Goal: Information Seeking & Learning: Learn about a topic

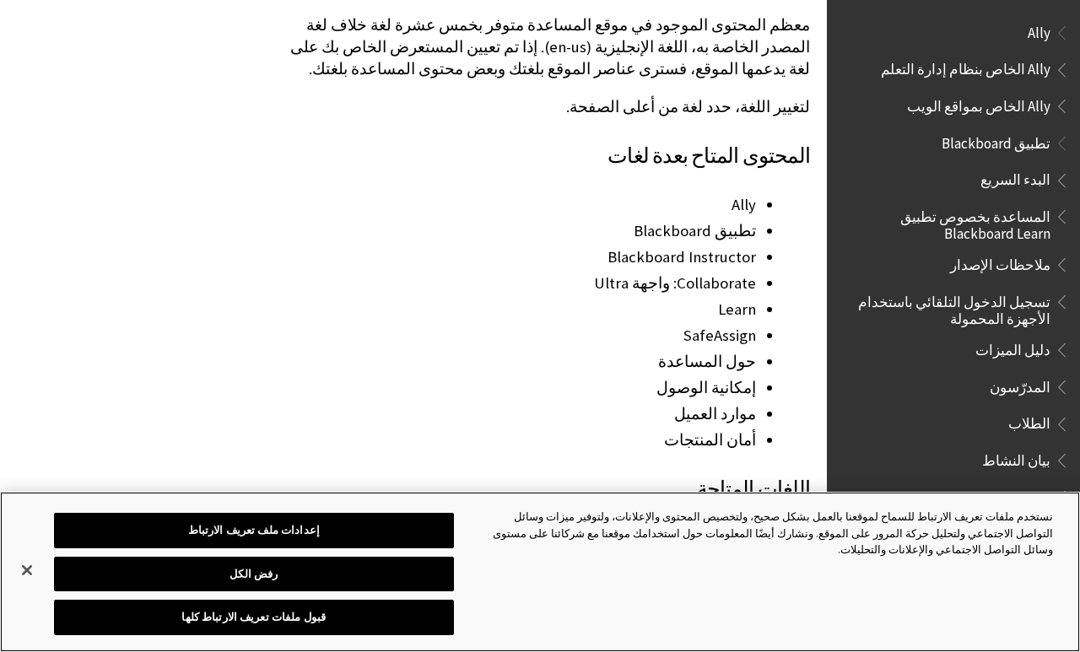
click at [197, 635] on button "قبول ملفات تعريف الارتباط كلها" at bounding box center [254, 617] width 400 height 35
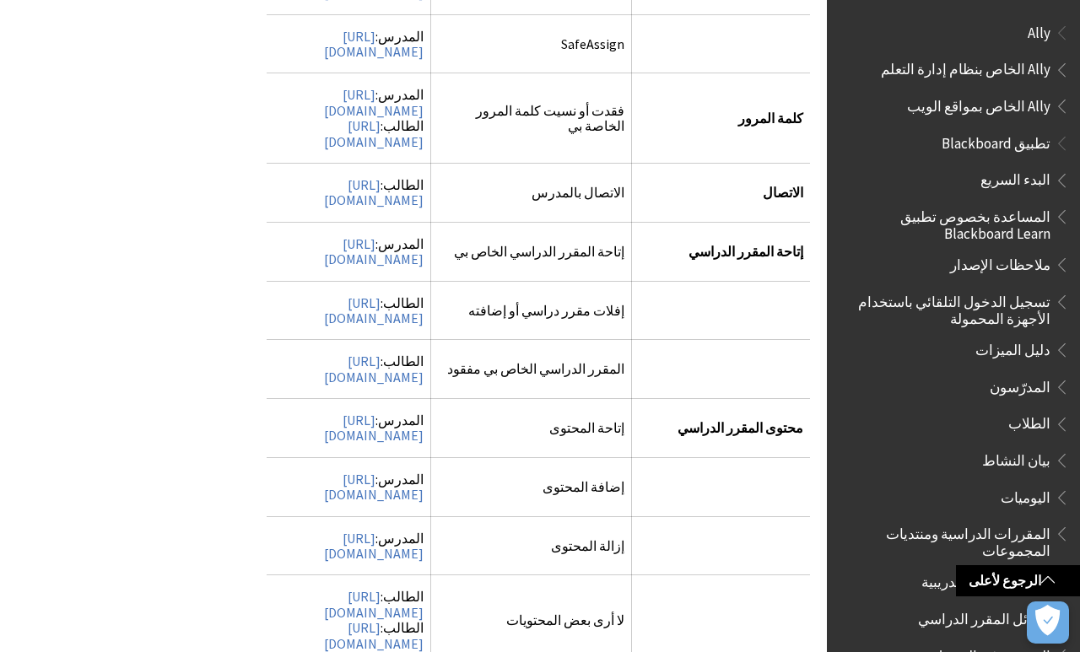
click at [287, 222] on td "المدرس: [URL][DOMAIN_NAME]" at bounding box center [349, 251] width 164 height 59
click at [366, 222] on td "المدرس: [URL][DOMAIN_NAME]" at bounding box center [349, 251] width 164 height 59
click at [361, 222] on td "المدرس: [URL][DOMAIN_NAME]" at bounding box center [349, 251] width 164 height 59
click at [324, 235] on link "[URL][DOMAIN_NAME]" at bounding box center [374, 251] width 100 height 33
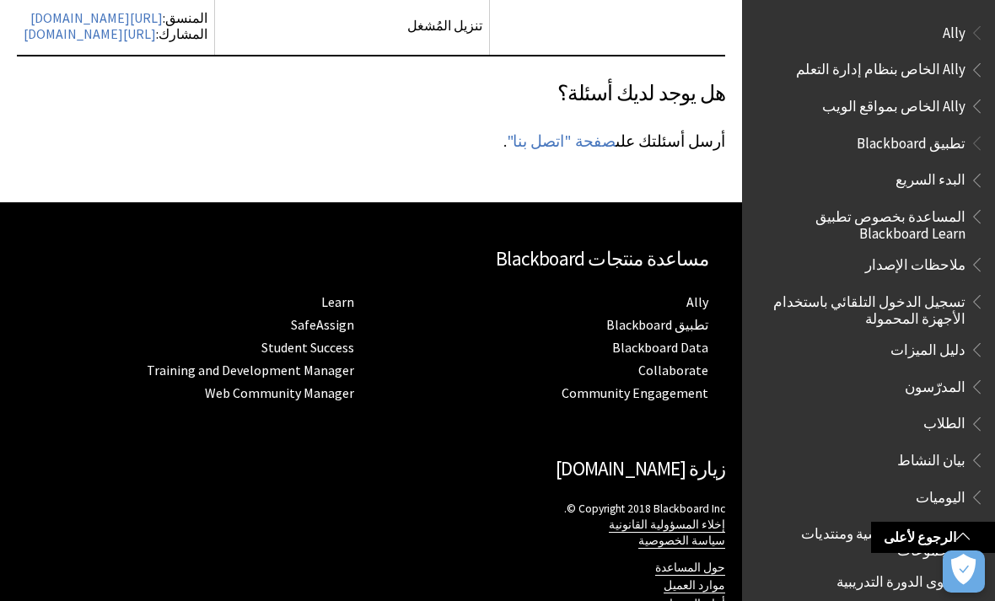
click at [941, 111] on span "Ally الخاص بمواقع الويب" at bounding box center [893, 103] width 143 height 23
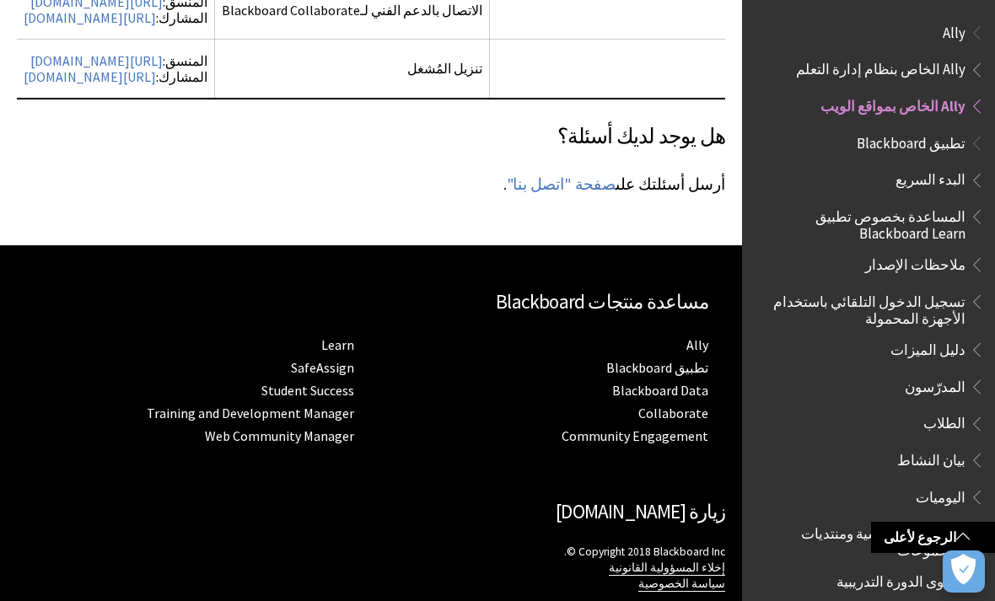
click at [163, 11] on link "[URL][DOMAIN_NAME]" at bounding box center [96, 2] width 132 height 18
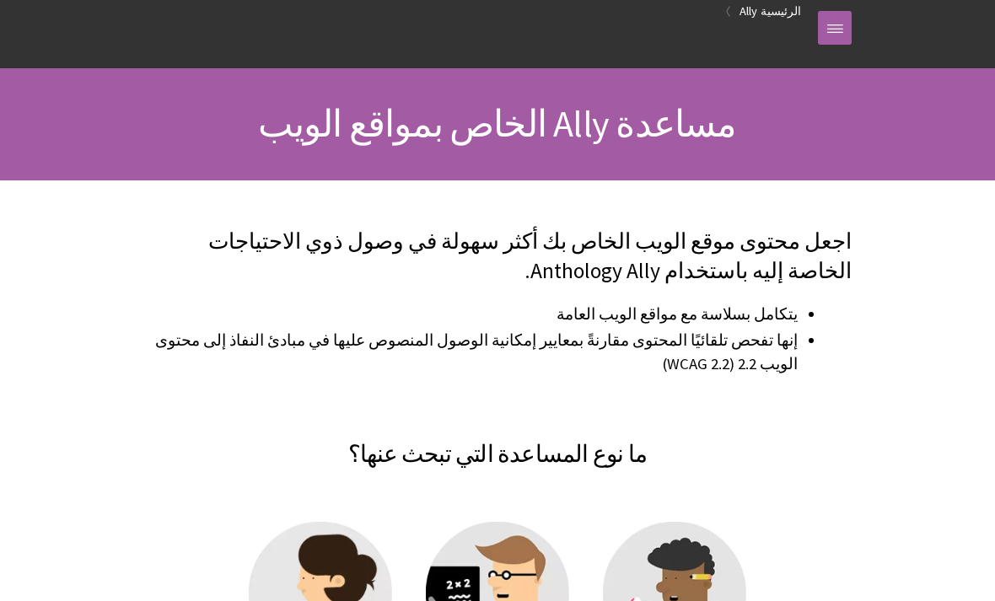
scroll to position [93, 0]
